Goal: Task Accomplishment & Management: Use online tool/utility

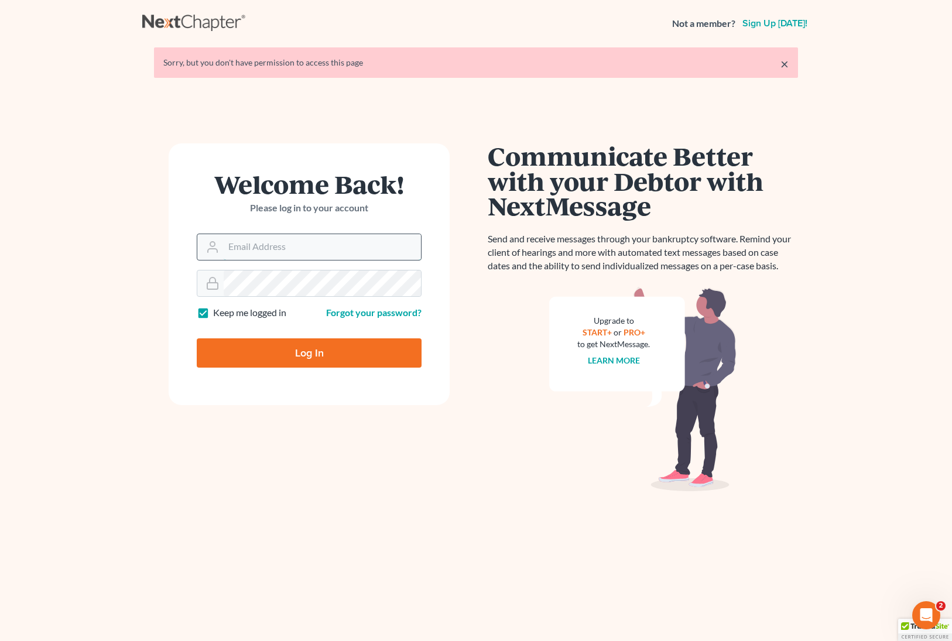
click at [340, 244] on input "Email Address" at bounding box center [322, 247] width 197 height 26
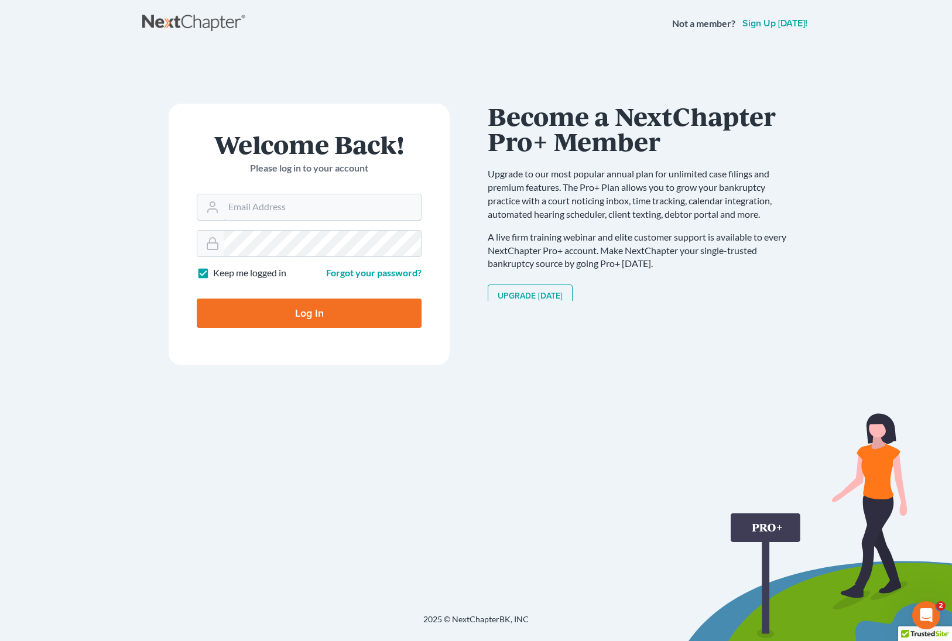
type input "[EMAIL_ADDRESS][DOMAIN_NAME]"
click at [359, 325] on input "Log In" at bounding box center [309, 313] width 225 height 29
type input "Thinking..."
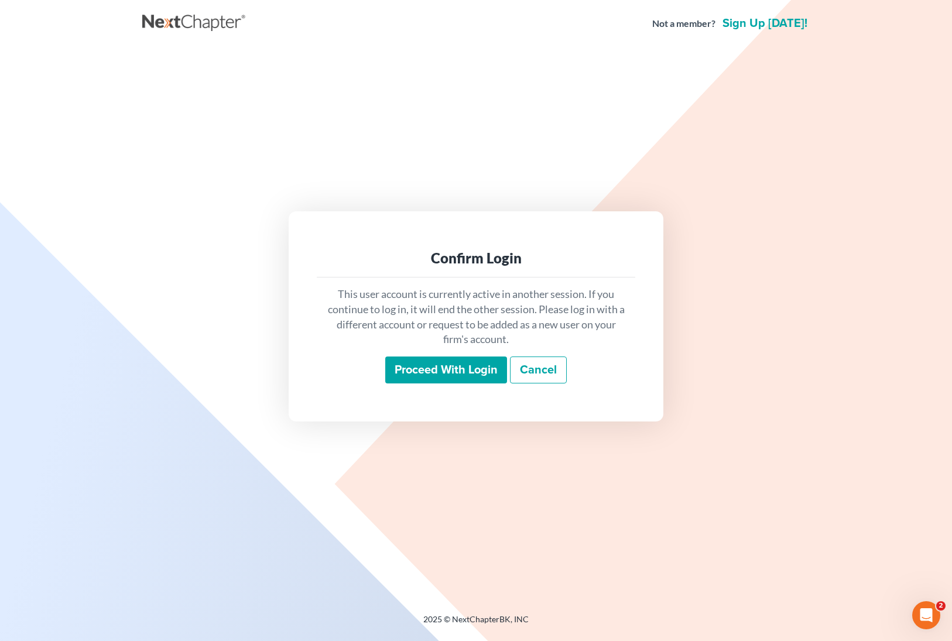
click at [420, 362] on input "Proceed with login" at bounding box center [446, 370] width 122 height 27
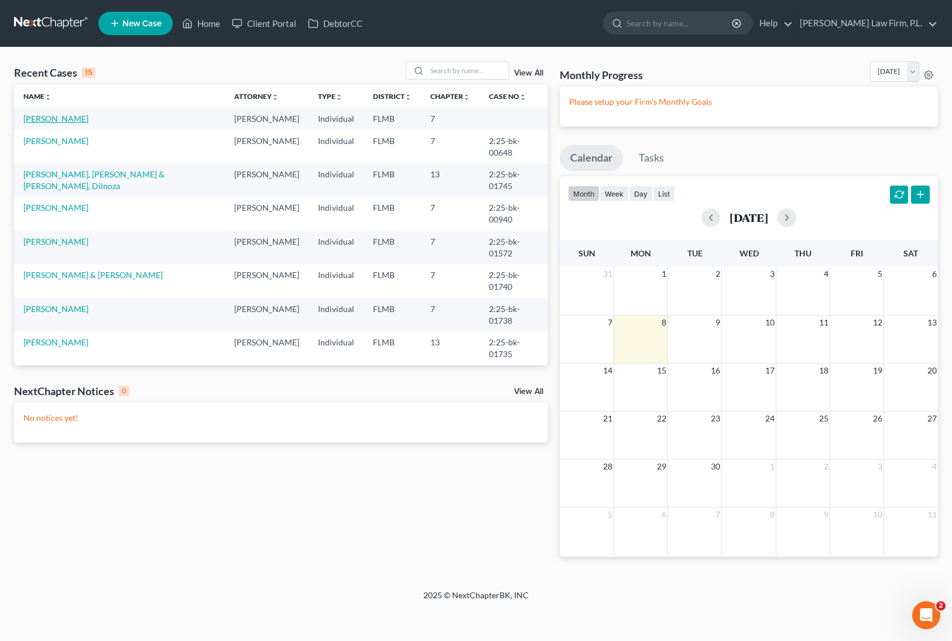
click at [63, 122] on link "[PERSON_NAME]" at bounding box center [55, 119] width 65 height 10
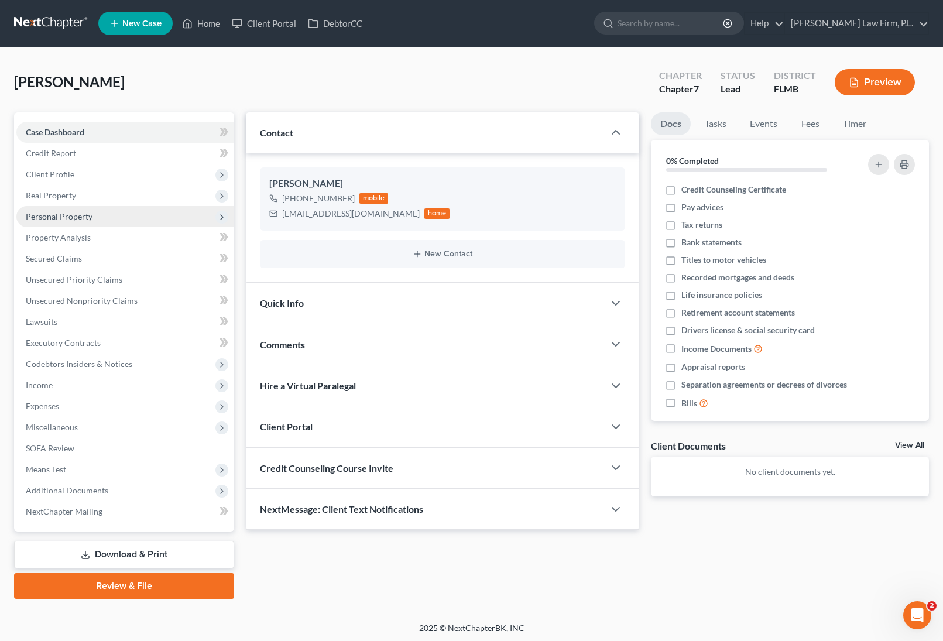
click at [105, 214] on span "Personal Property" at bounding box center [125, 216] width 218 height 21
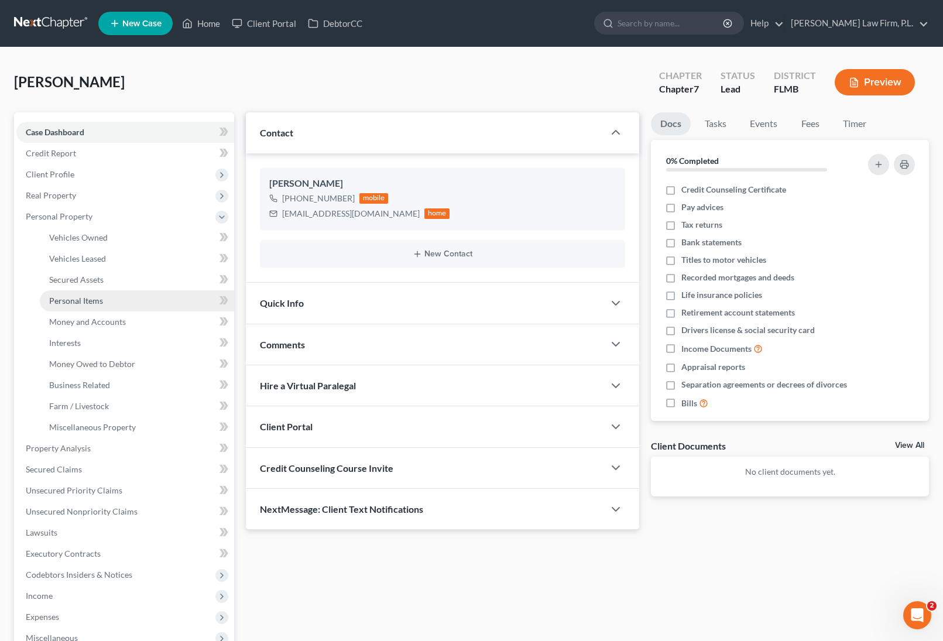
click at [111, 304] on link "Personal Items" at bounding box center [137, 300] width 194 height 21
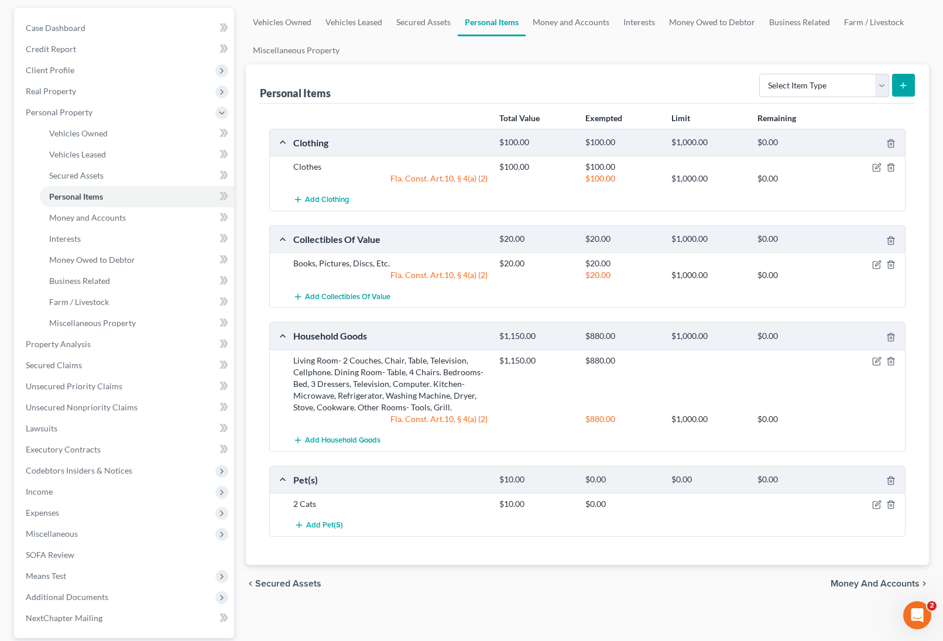
scroll to position [140, 0]
